Goal: Task Accomplishment & Management: Use online tool/utility

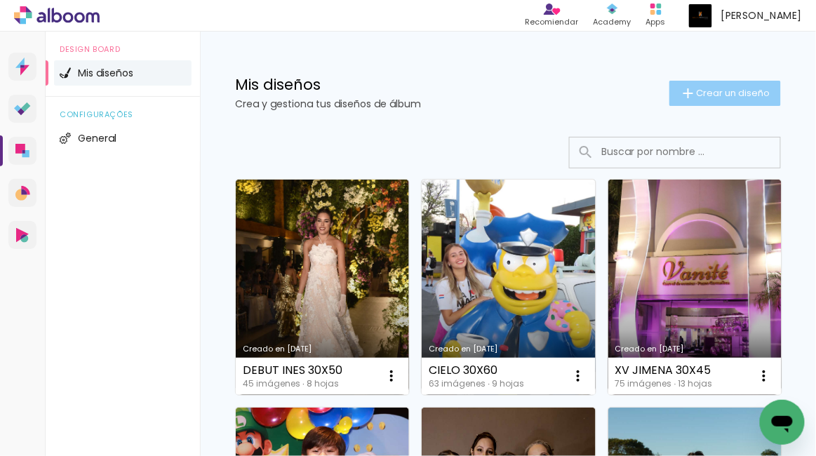
click at [662, 98] on span "Crear un diseño" at bounding box center [734, 92] width 74 height 9
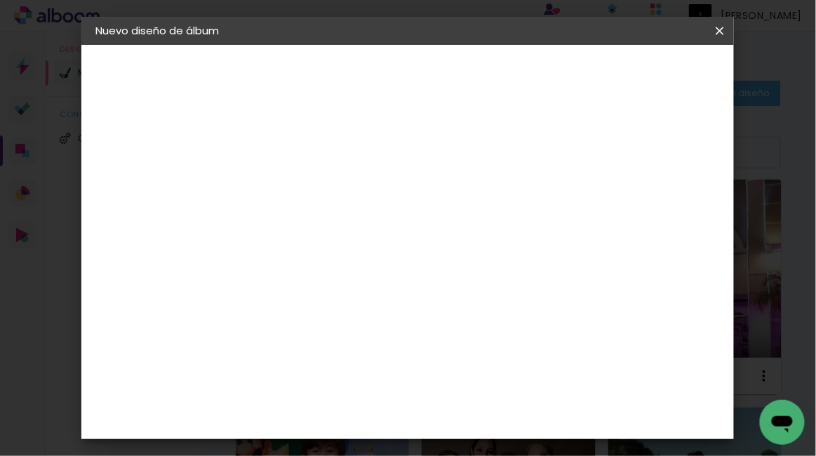
click at [325, 196] on input at bounding box center [325, 189] width 0 height 22
click at [325, 191] on input at bounding box center [325, 189] width 0 height 22
type input "20x40 Lara"
type paper-input "20x40 Lara"
click at [0, 0] on slot "Avanzar" at bounding box center [0, 0] width 0 height 0
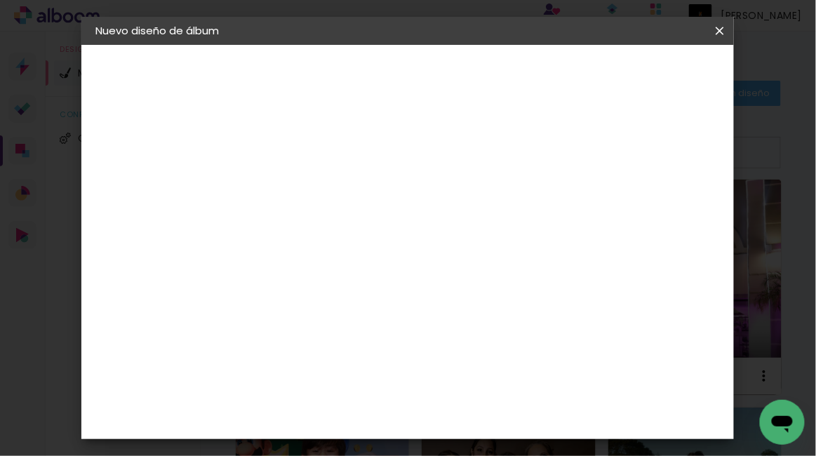
click at [524, 213] on paper-item "Tamaño libre" at bounding box center [463, 213] width 119 height 31
click at [0, 0] on slot "Avanzar" at bounding box center [0, 0] width 0 height 0
drag, startPoint x: 276, startPoint y: 204, endPoint x: 363, endPoint y: 204, distance: 86.3
click at [361, 159] on div "30 cm cm cm mm La mayoría de las encuadernadoras sugieren sangrado." at bounding box center [471, 102] width 414 height 112
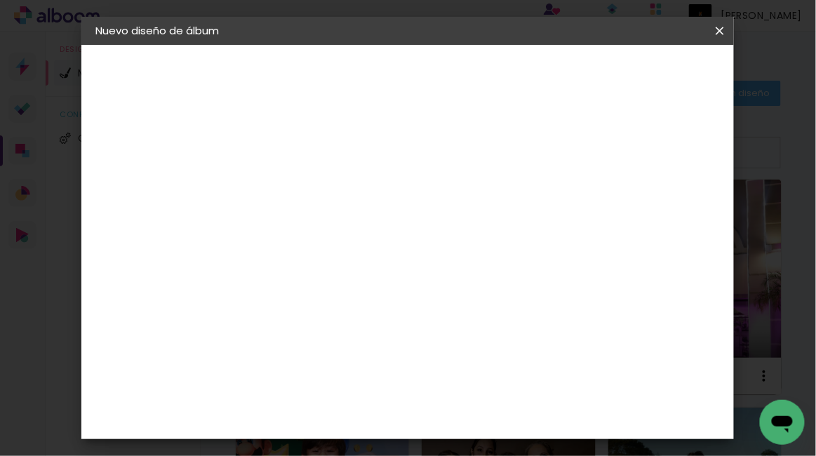
type input "20"
type paper-input "20"
drag, startPoint x: 486, startPoint y: 407, endPoint x: 543, endPoint y: 407, distance: 57.5
click at [543, 347] on div "cm" at bounding box center [499, 411] width 302 height 49
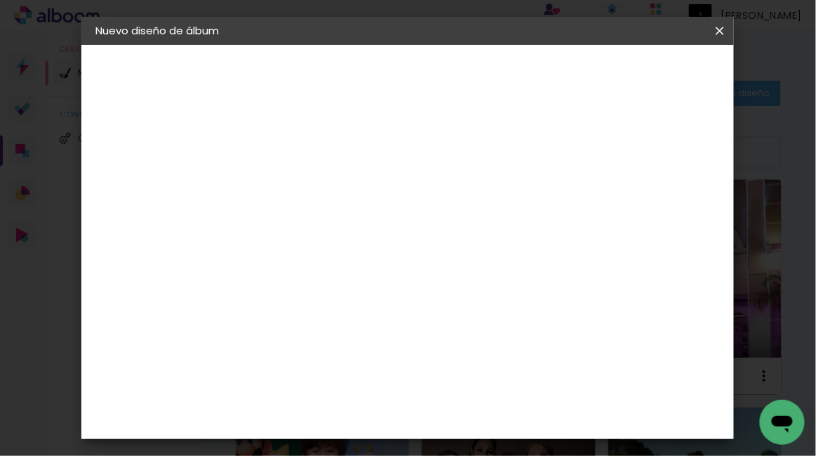
type input "40"
type paper-input "40"
click at [643, 73] on span "Empezar diseño" at bounding box center [619, 79] width 48 height 20
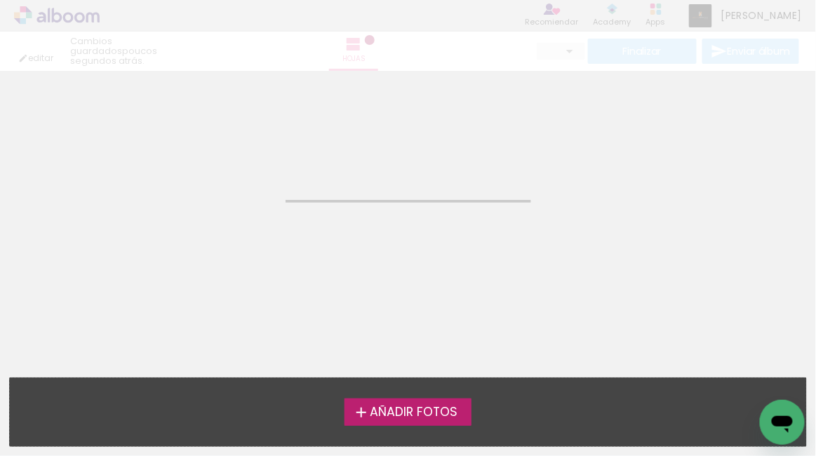
click at [424, 347] on span "Añadir Fotos" at bounding box center [414, 412] width 88 height 13
click at [0, 0] on input "file" at bounding box center [0, 0] width 0 height 0
